Goal: Transaction & Acquisition: Book appointment/travel/reservation

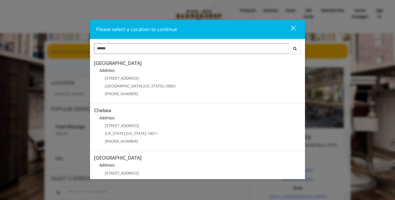
type input "******"
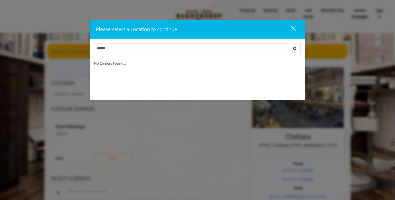
click at [291, 27] on div "close" at bounding box center [289, 29] width 11 height 8
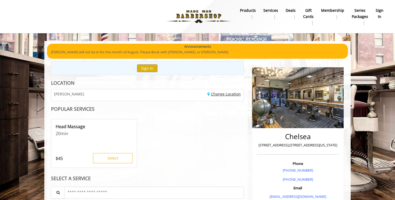
click at [216, 93] on link "Change Location" at bounding box center [223, 94] width 33 height 5
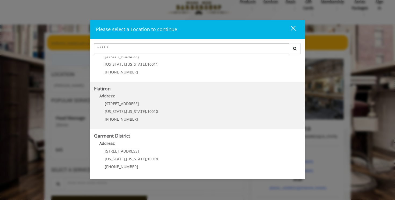
scroll to position [12, 0]
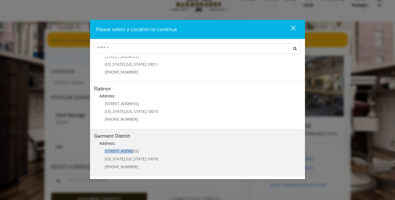
drag, startPoint x: 134, startPoint y: 152, endPoint x: 104, endPoint y: 152, distance: 30.1
click at [104, 152] on div "1400 Broadway New York , New York , 10018 (212) 997-4247" at bounding box center [127, 160] width 67 height 23
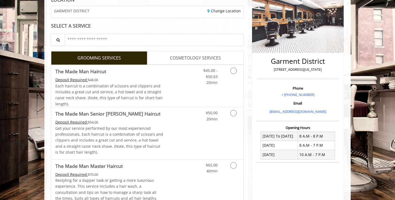
scroll to position [84, 0]
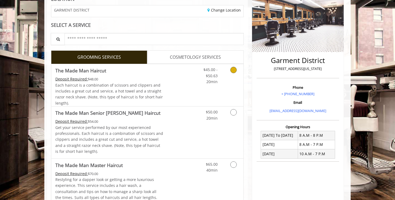
click at [166, 76] on link "Discounted Price" at bounding box center [179, 85] width 32 height 42
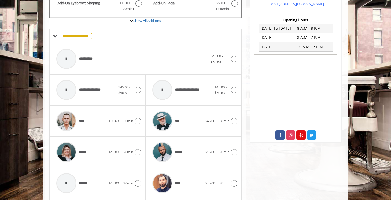
scroll to position [192, 0]
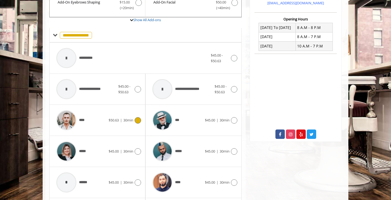
click at [124, 112] on div "**** $50.63 | 30min" at bounding box center [97, 120] width 87 height 25
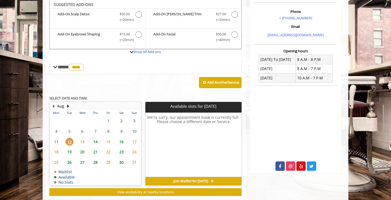
scroll to position [160, 0]
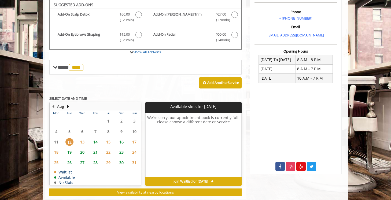
click at [82, 139] on span "13" at bounding box center [82, 142] width 8 height 8
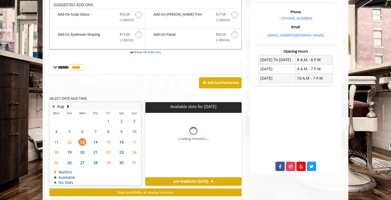
scroll to position [172, 0]
